Goal: Transaction & Acquisition: Download file/media

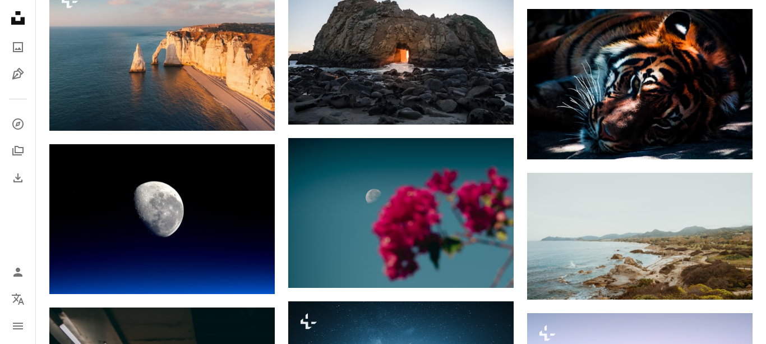
scroll to position [4181, 0]
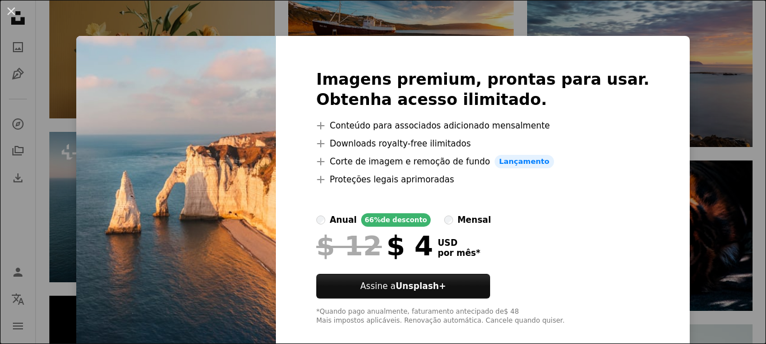
click at [645, 22] on div "An X shape Imagens premium, prontas para usar. Obtenha acesso ilimitado. A plus…" at bounding box center [383, 172] width 766 height 344
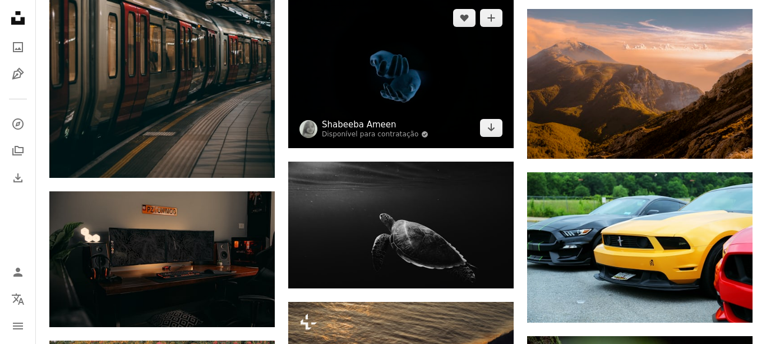
scroll to position [4878, 0]
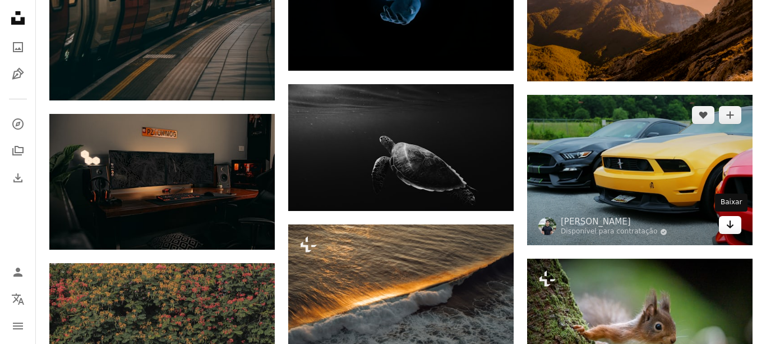
click at [728, 230] on icon "Arrow pointing down" at bounding box center [730, 224] width 9 height 13
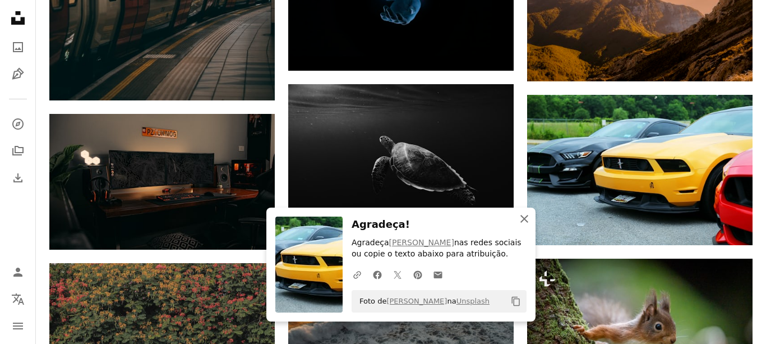
click at [526, 217] on icon "An X shape" at bounding box center [524, 218] width 13 height 13
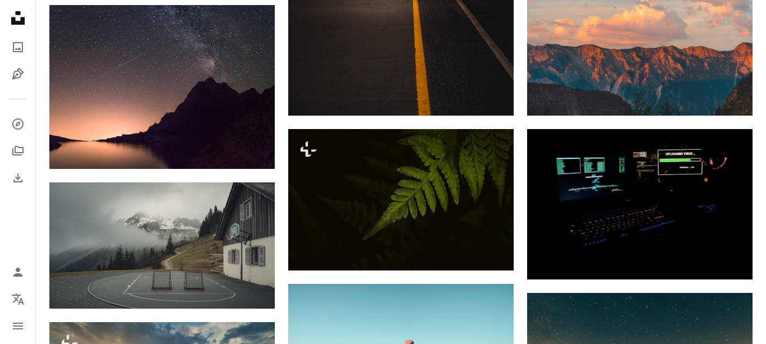
scroll to position [5575, 0]
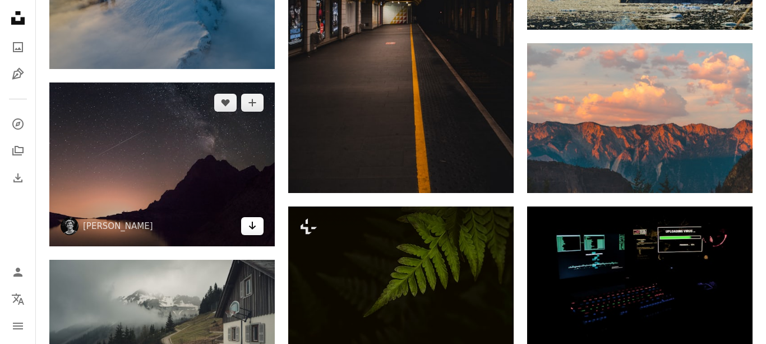
click at [260, 224] on link "Arrow pointing down" at bounding box center [252, 226] width 22 height 18
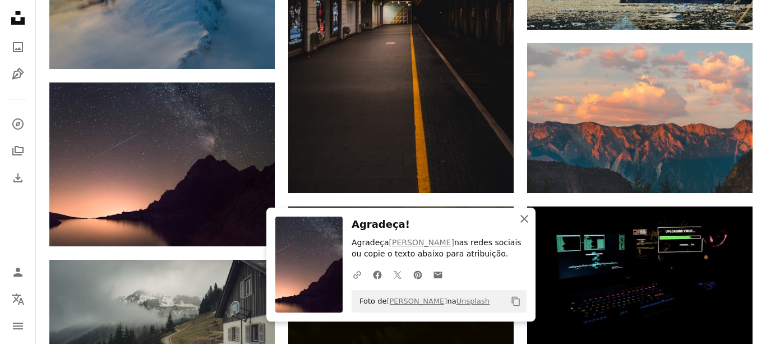
click at [521, 214] on icon "An X shape" at bounding box center [524, 218] width 13 height 13
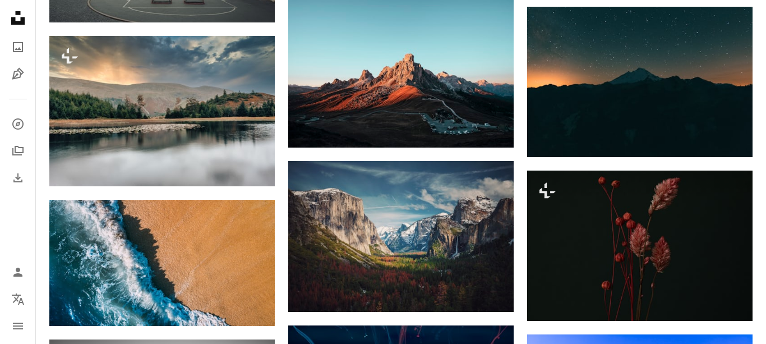
scroll to position [5962, 0]
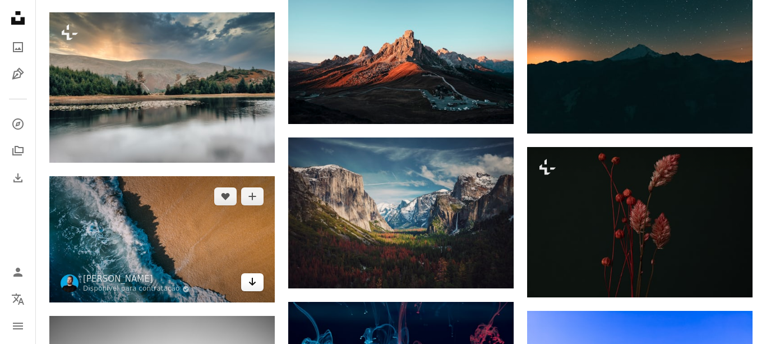
click at [255, 282] on icon "Arrow pointing down" at bounding box center [252, 281] width 9 height 13
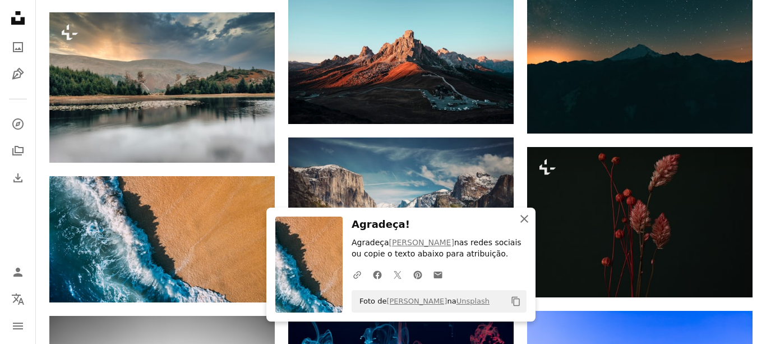
click at [526, 221] on icon "button" at bounding box center [525, 219] width 8 height 8
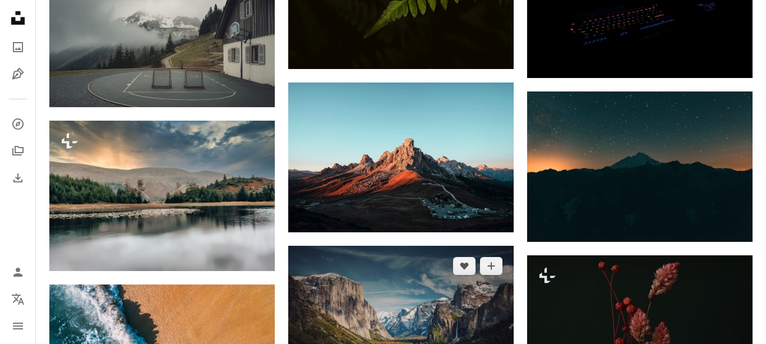
scroll to position [5808, 0]
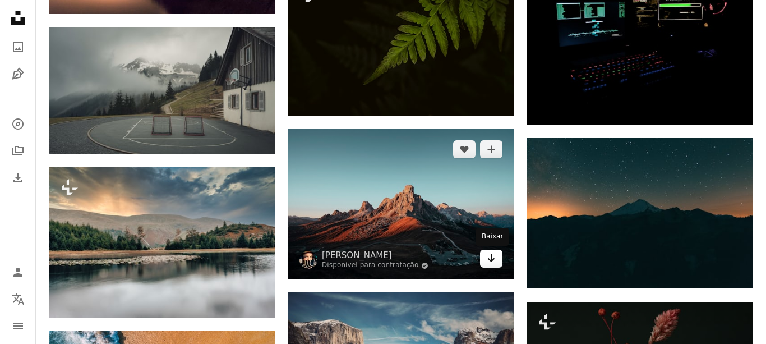
click at [498, 260] on link "Arrow pointing down" at bounding box center [491, 259] width 22 height 18
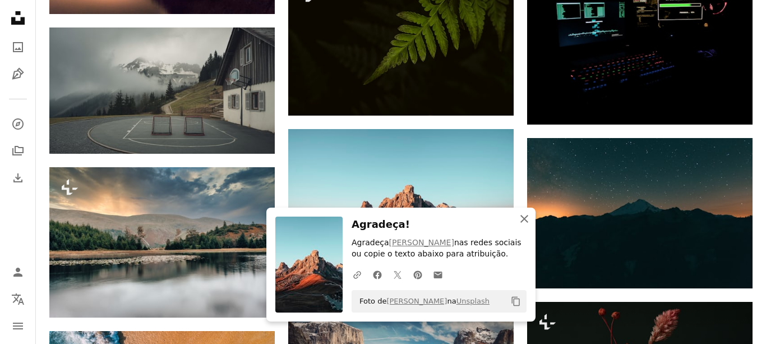
click at [527, 218] on icon "An X shape" at bounding box center [524, 218] width 13 height 13
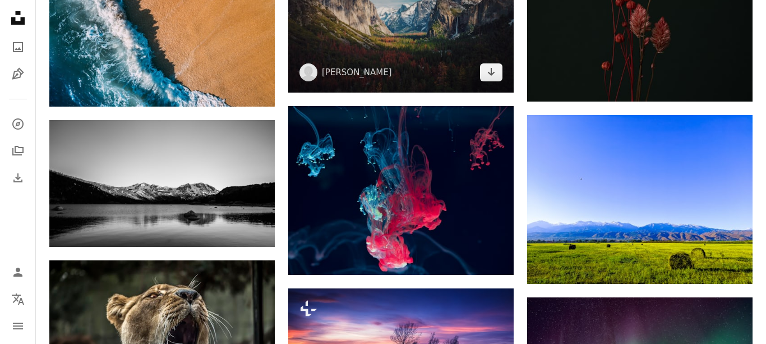
scroll to position [6195, 0]
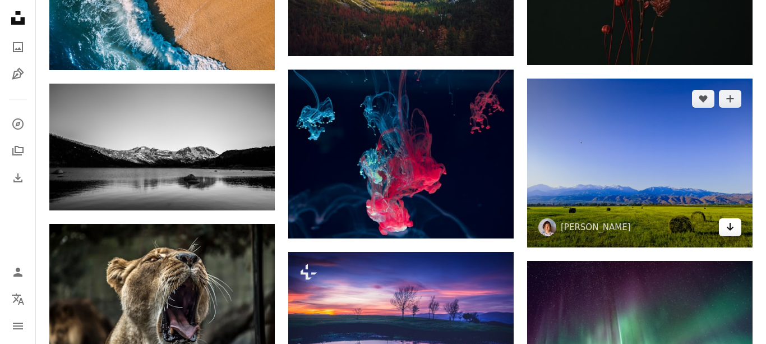
click at [736, 228] on link "Arrow pointing down" at bounding box center [730, 227] width 22 height 18
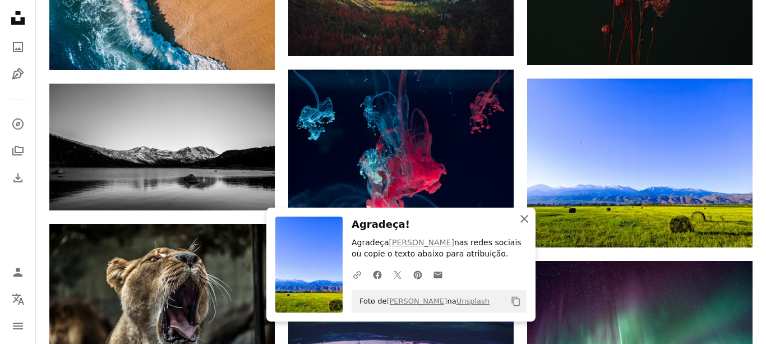
click at [527, 215] on icon "An X shape" at bounding box center [524, 218] width 13 height 13
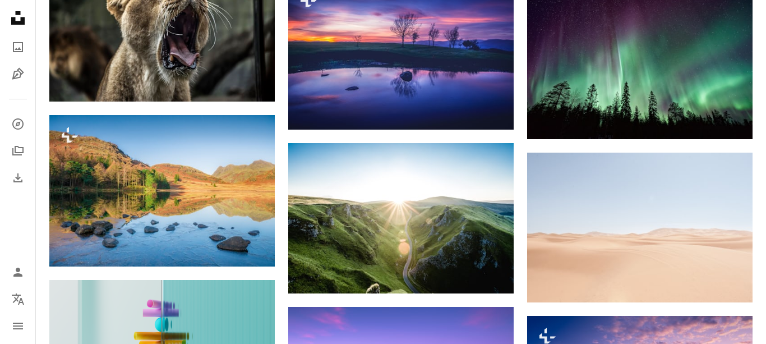
scroll to position [6504, 0]
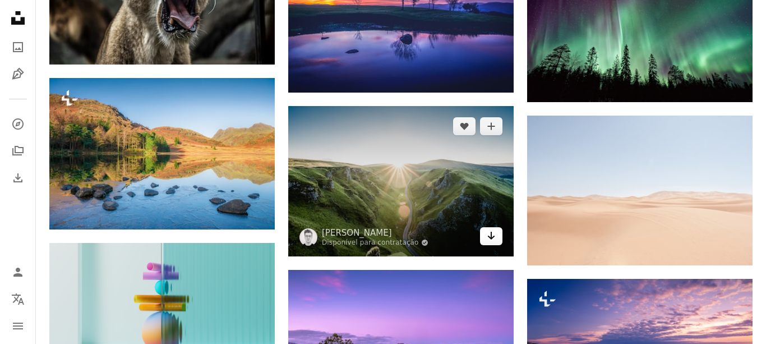
click at [492, 234] on icon "Arrow pointing down" at bounding box center [491, 235] width 9 height 13
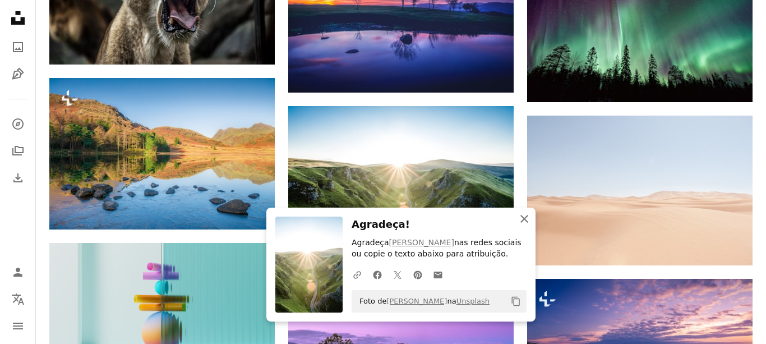
click at [520, 216] on icon "An X shape" at bounding box center [524, 218] width 13 height 13
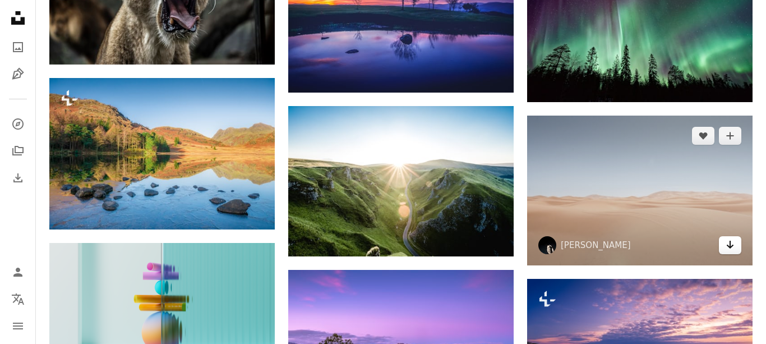
click at [727, 245] on icon "Arrow pointing down" at bounding box center [730, 244] width 9 height 13
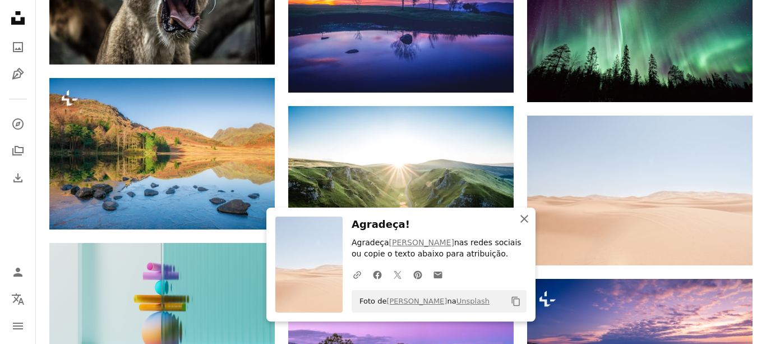
click at [520, 218] on icon "An X shape" at bounding box center [524, 218] width 13 height 13
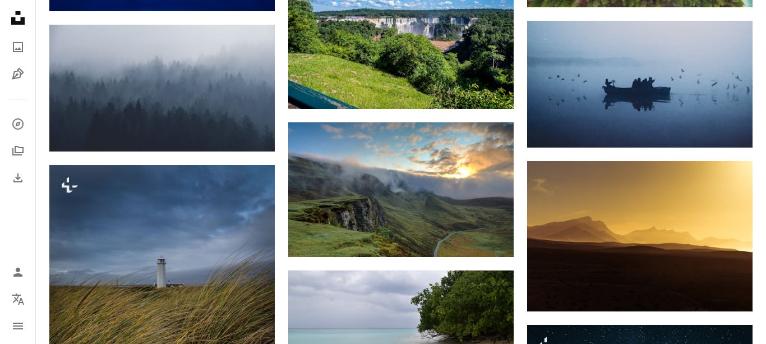
scroll to position [9215, 0]
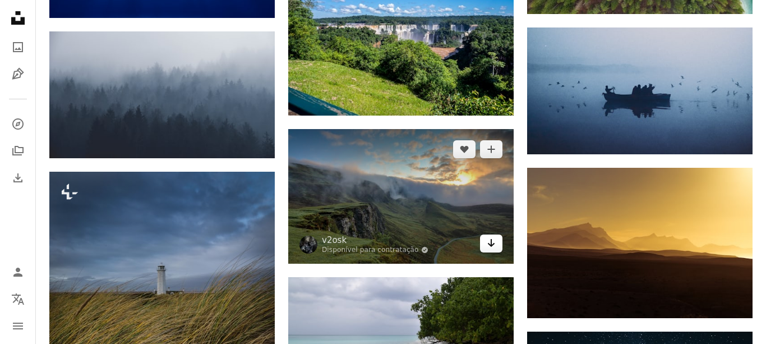
click at [493, 241] on icon "Arrow pointing down" at bounding box center [491, 242] width 9 height 13
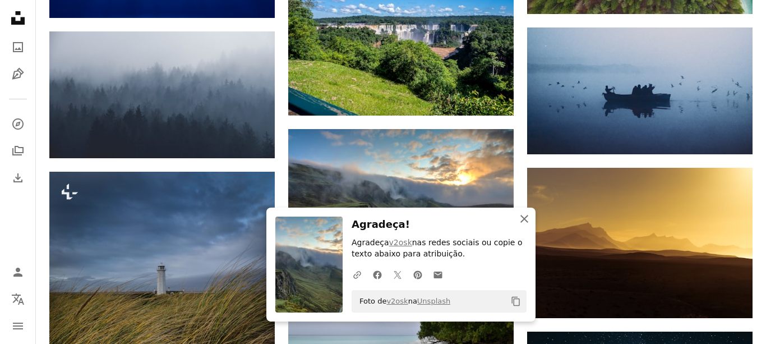
click at [522, 217] on icon "button" at bounding box center [525, 219] width 8 height 8
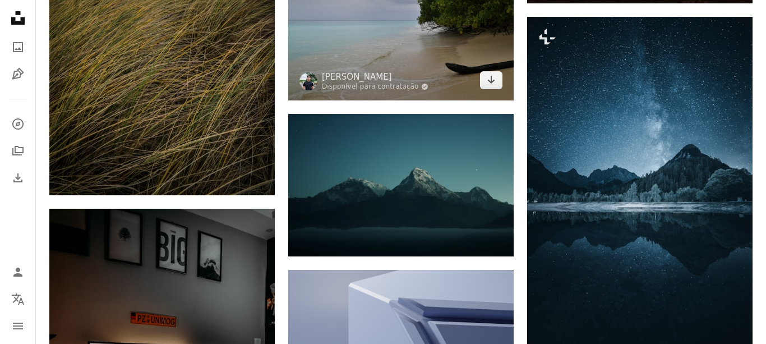
scroll to position [9524, 0]
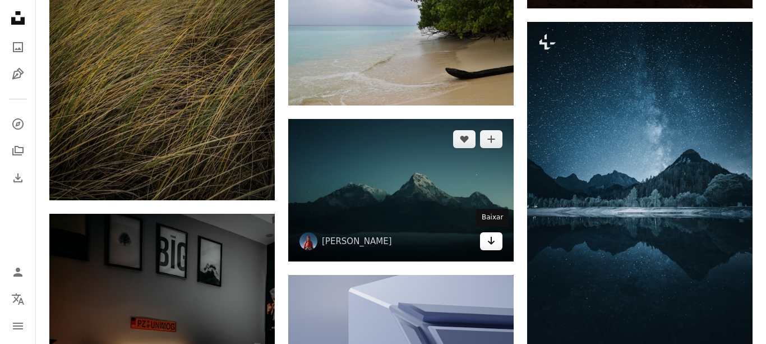
click at [493, 240] on icon "Arrow pointing down" at bounding box center [491, 240] width 9 height 13
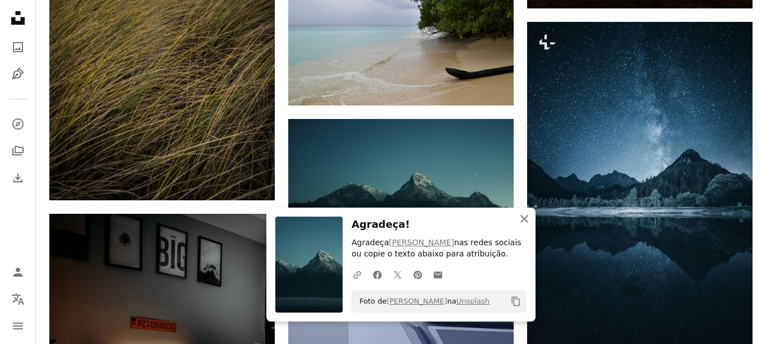
click at [525, 220] on icon "button" at bounding box center [525, 219] width 8 height 8
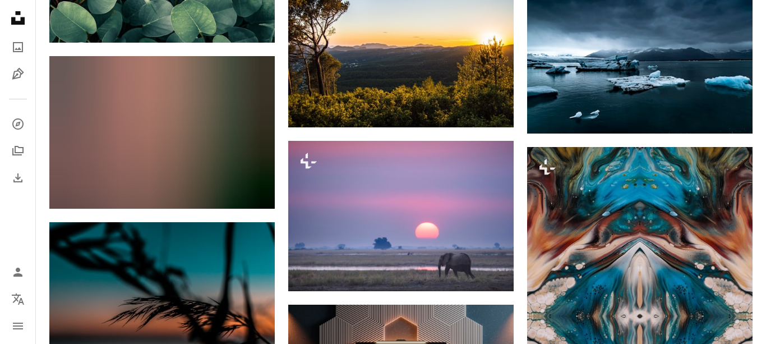
scroll to position [12777, 0]
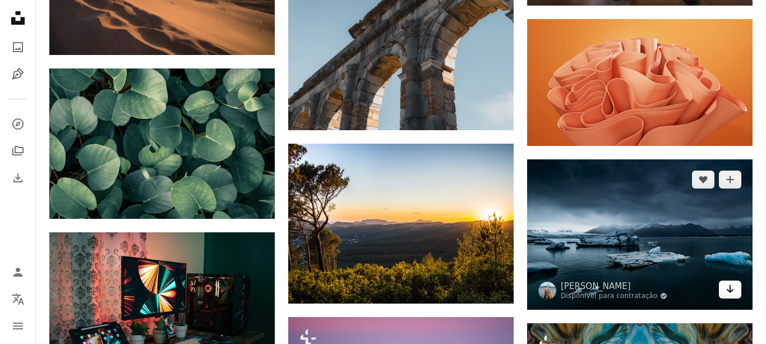
click at [730, 292] on icon "Arrow pointing down" at bounding box center [730, 288] width 9 height 13
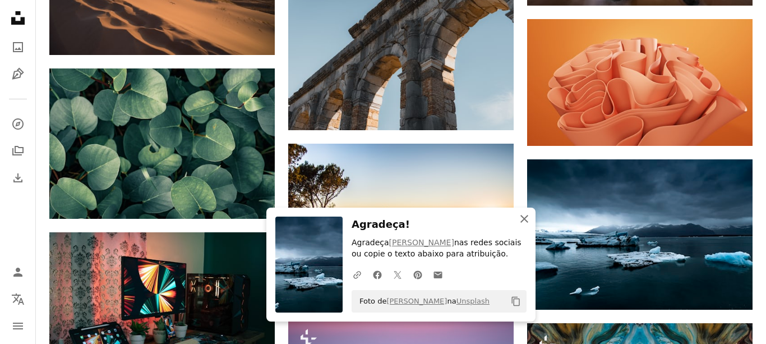
click at [526, 219] on icon "button" at bounding box center [525, 219] width 8 height 8
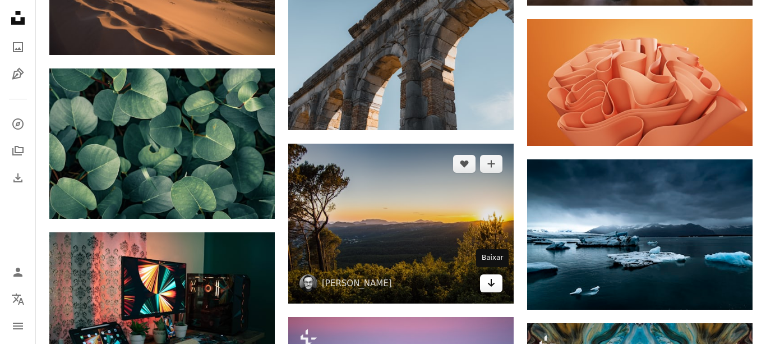
click at [495, 278] on icon "Arrow pointing down" at bounding box center [491, 282] width 9 height 13
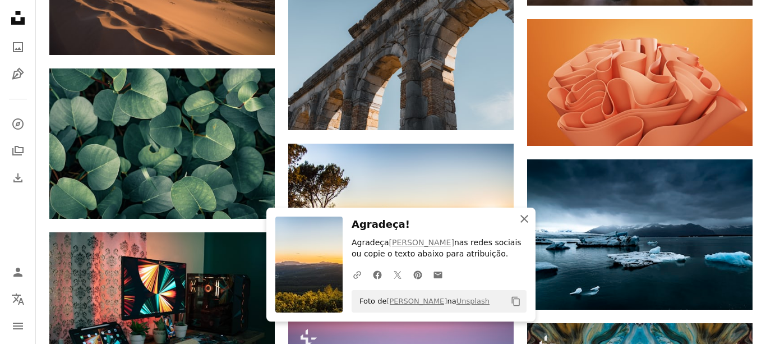
click at [526, 216] on icon "An X shape" at bounding box center [524, 218] width 13 height 13
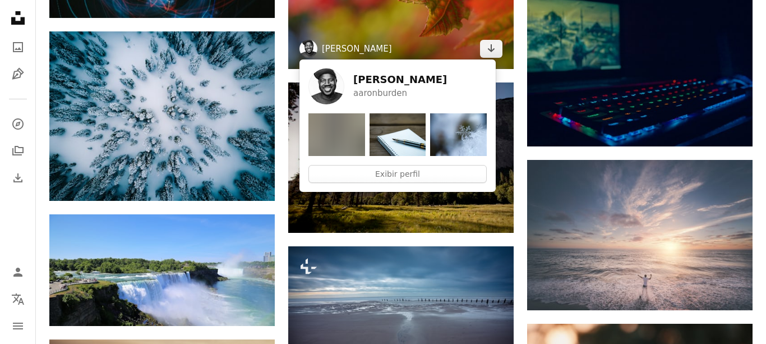
scroll to position [13938, 0]
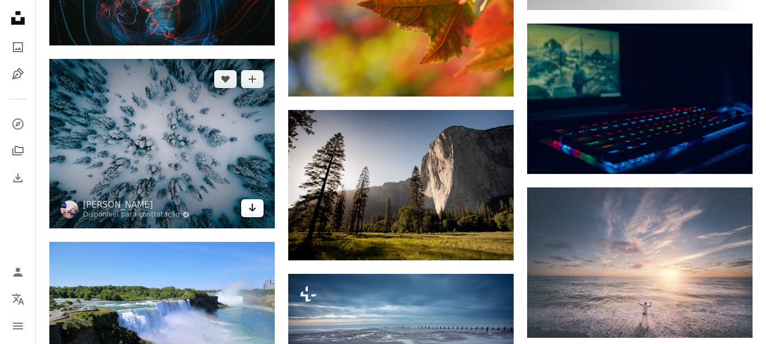
click at [251, 207] on icon "Baixar" at bounding box center [252, 208] width 7 height 8
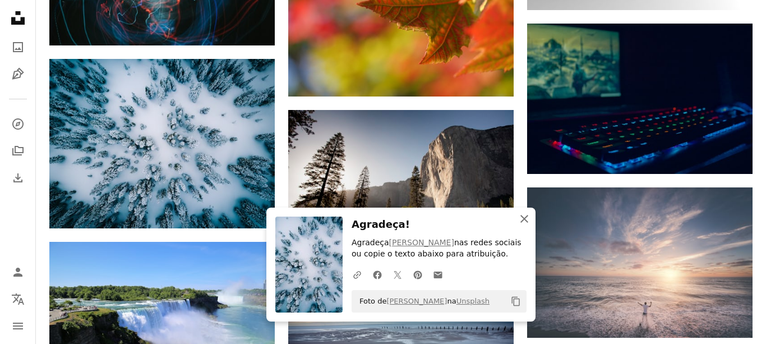
click at [524, 218] on icon "button" at bounding box center [525, 219] width 8 height 8
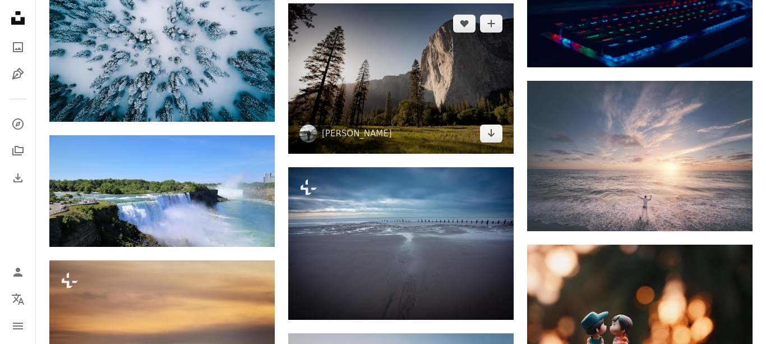
scroll to position [14093, 0]
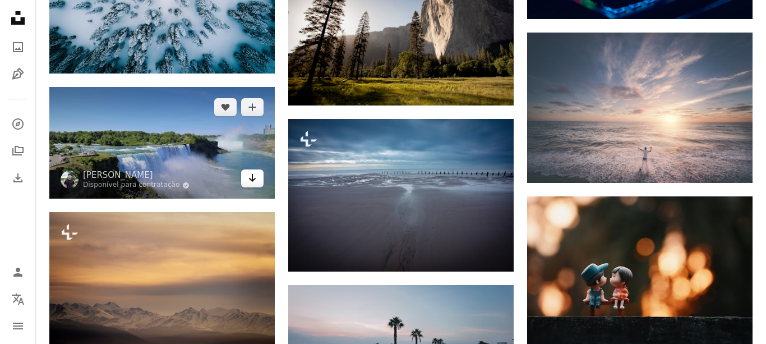
click at [254, 176] on icon "Arrow pointing down" at bounding box center [252, 177] width 9 height 13
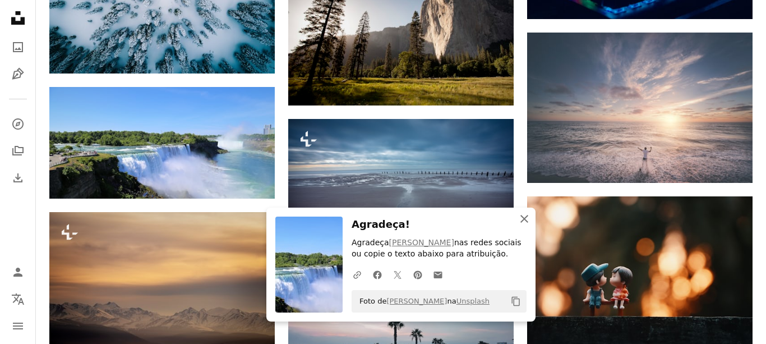
click at [524, 220] on icon "button" at bounding box center [525, 219] width 8 height 8
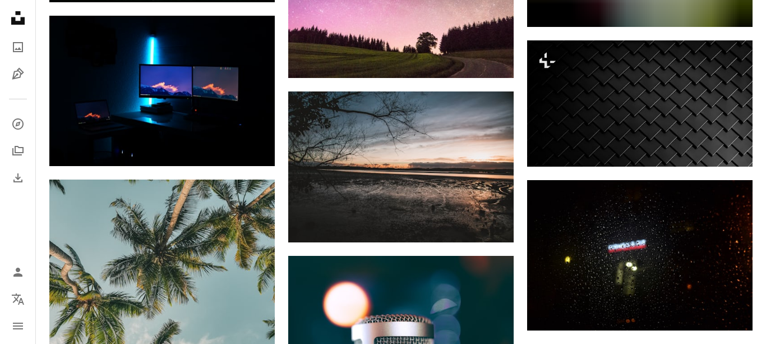
scroll to position [15022, 0]
